Goal: Go to known website: Access a specific website the user already knows

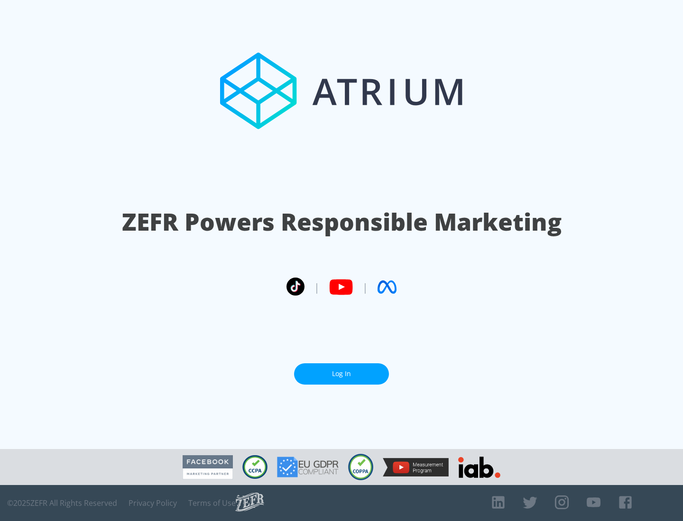
click at [341, 370] on link "Log In" at bounding box center [341, 374] width 95 height 21
